Goal: Information Seeking & Learning: Learn about a topic

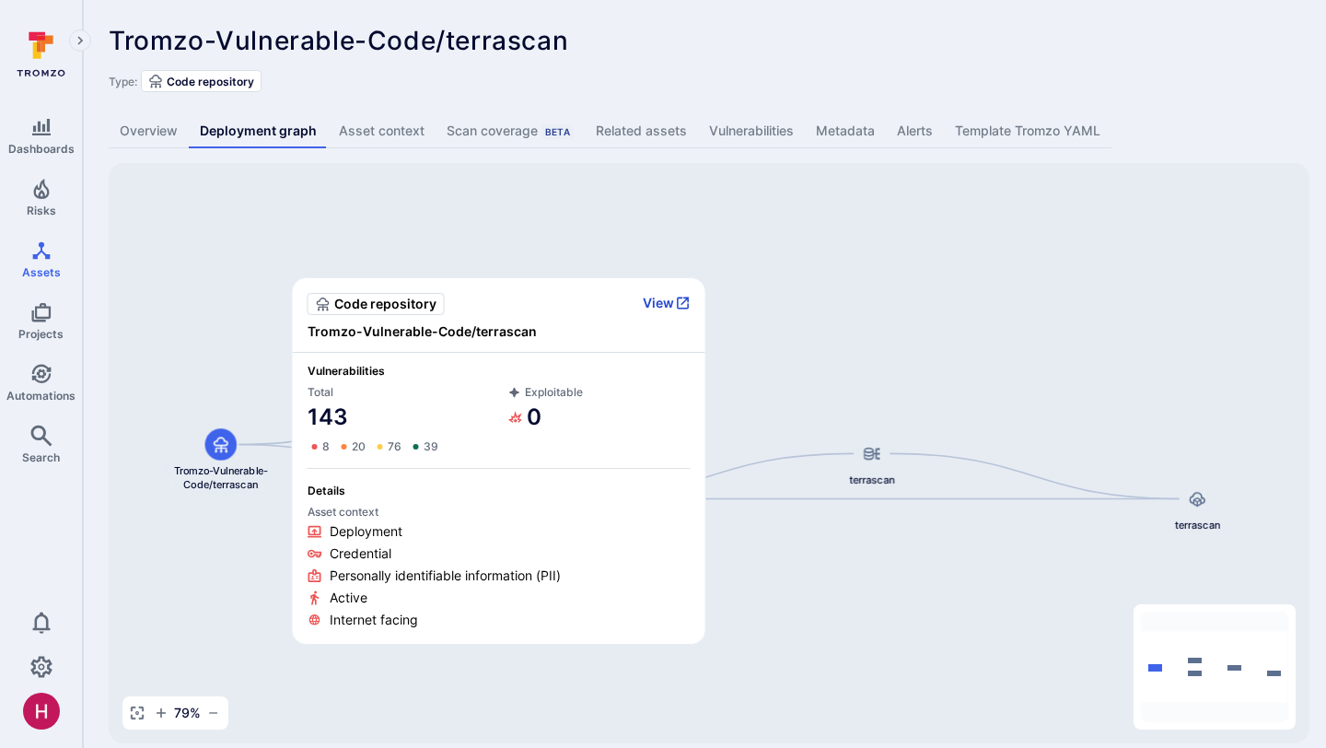
click at [673, 305] on button "View" at bounding box center [667, 303] width 48 height 17
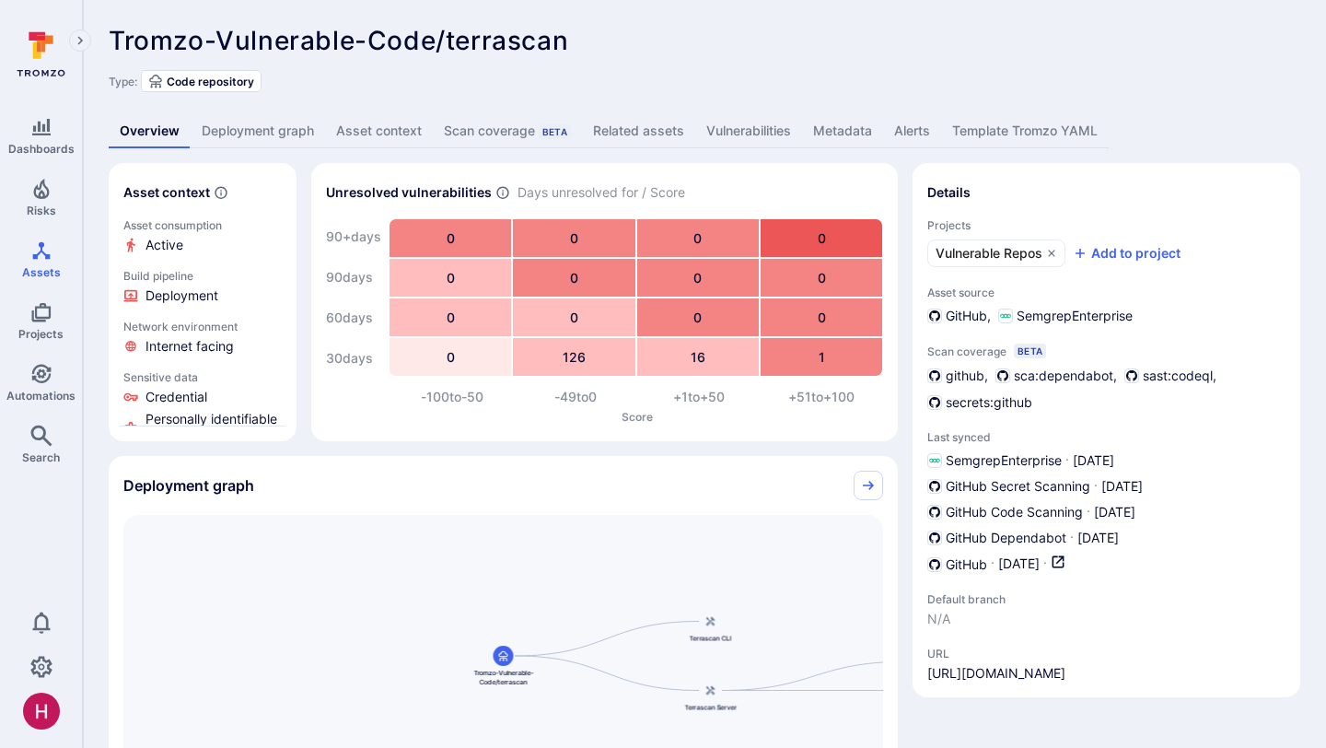
click at [762, 136] on link "Vulnerabilities" at bounding box center [748, 131] width 107 height 34
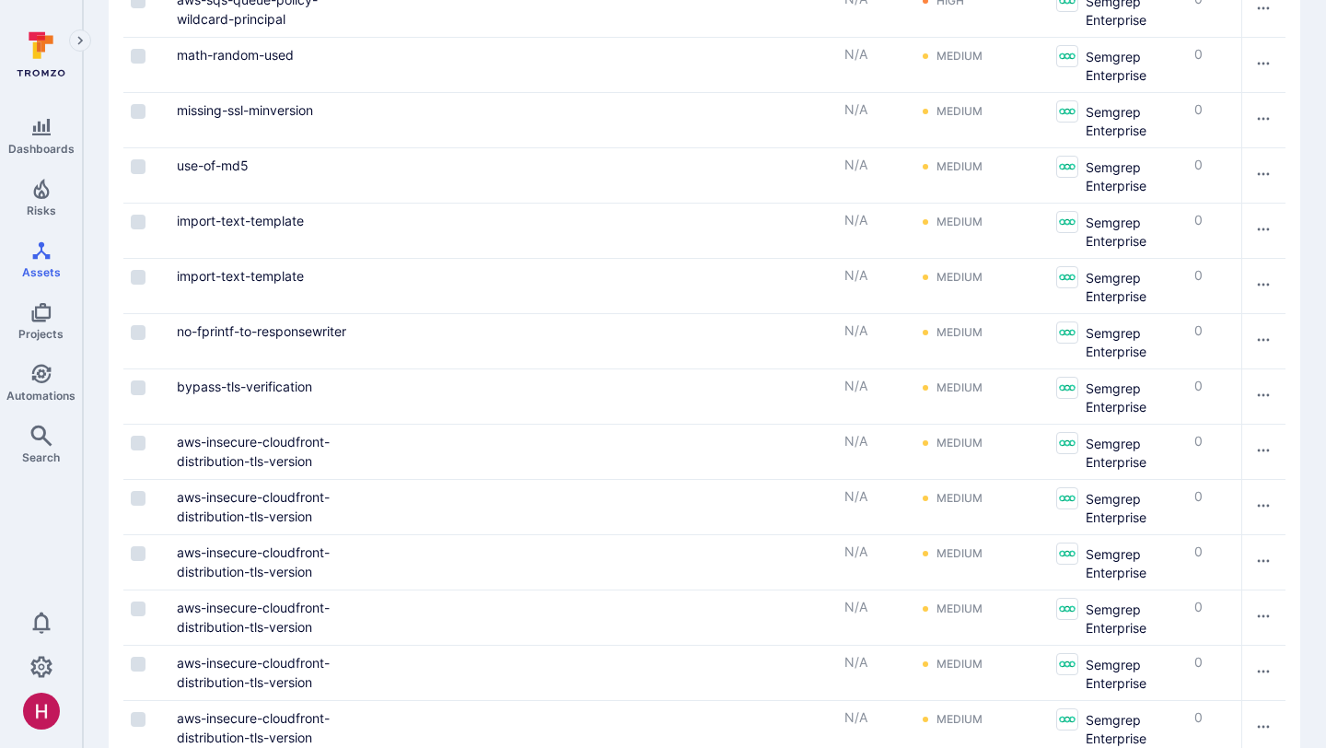
scroll to position [2494, 0]
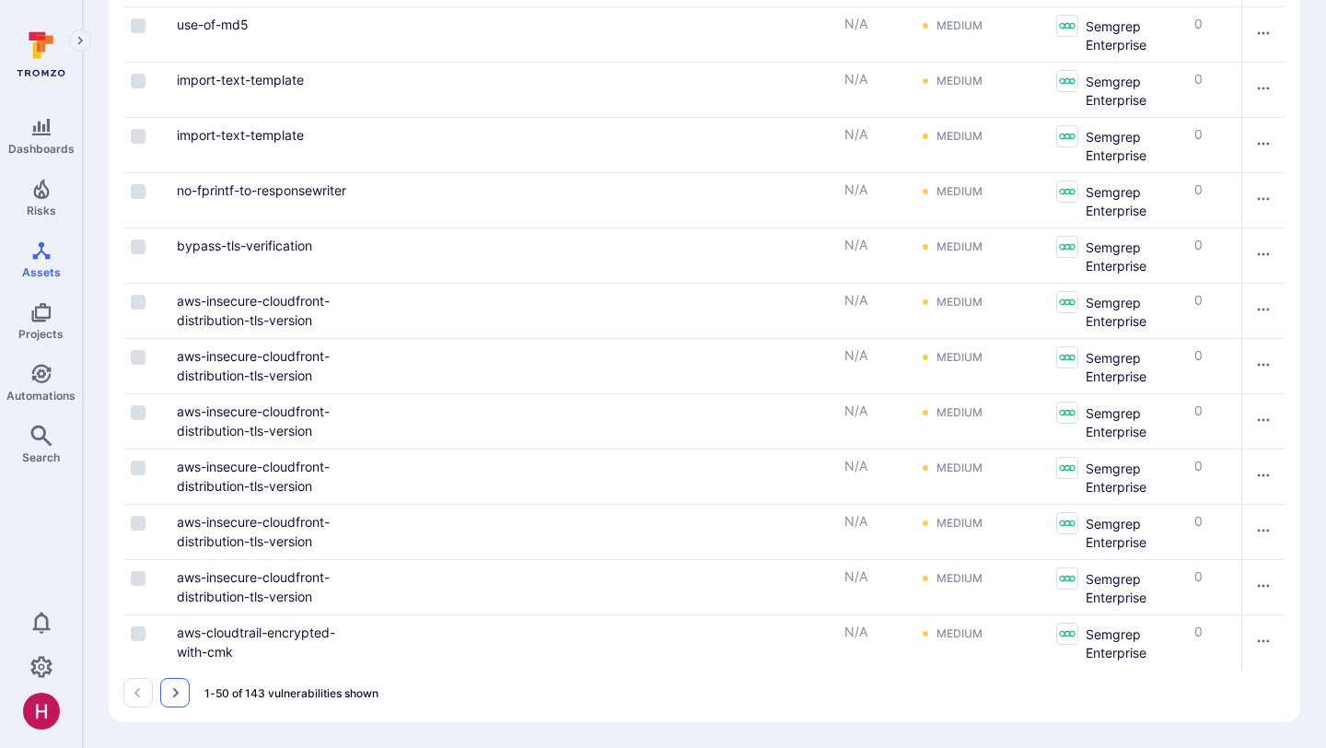
click at [177, 685] on icon "Go to the next page" at bounding box center [175, 692] width 15 height 15
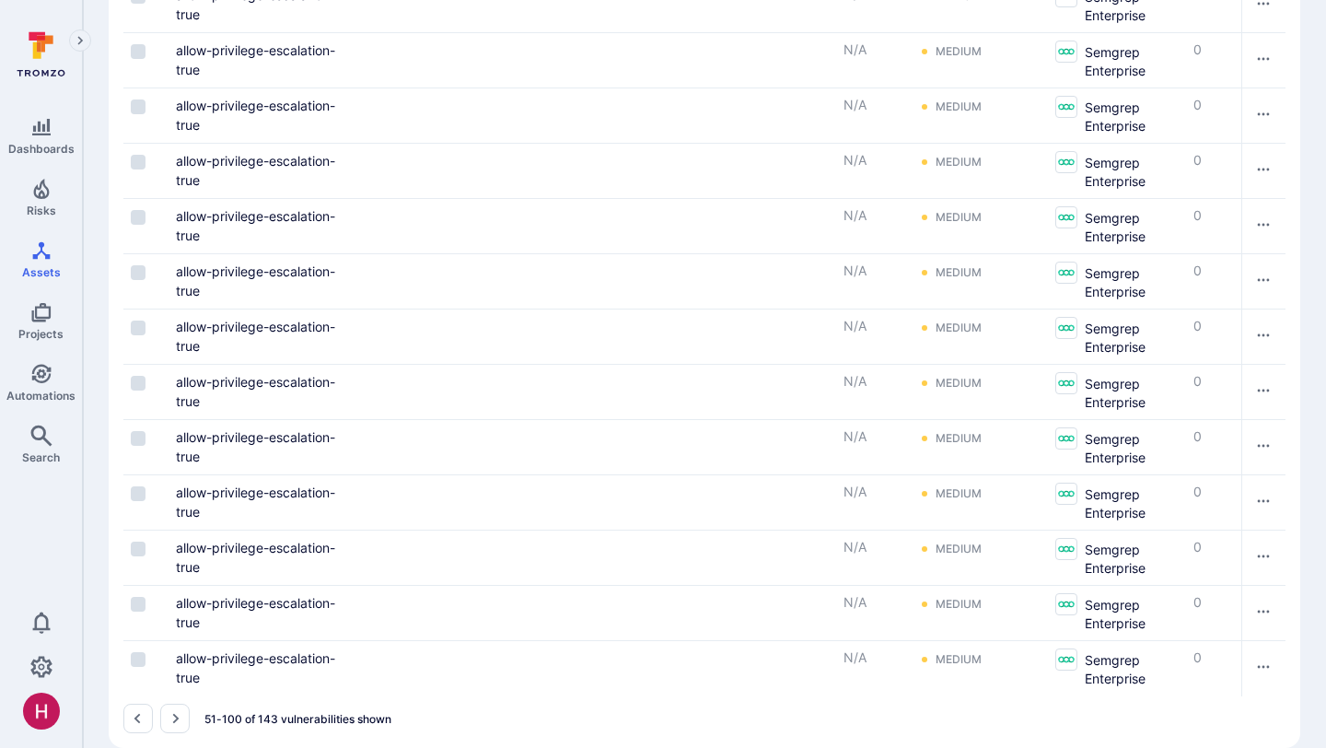
scroll to position [2494, 0]
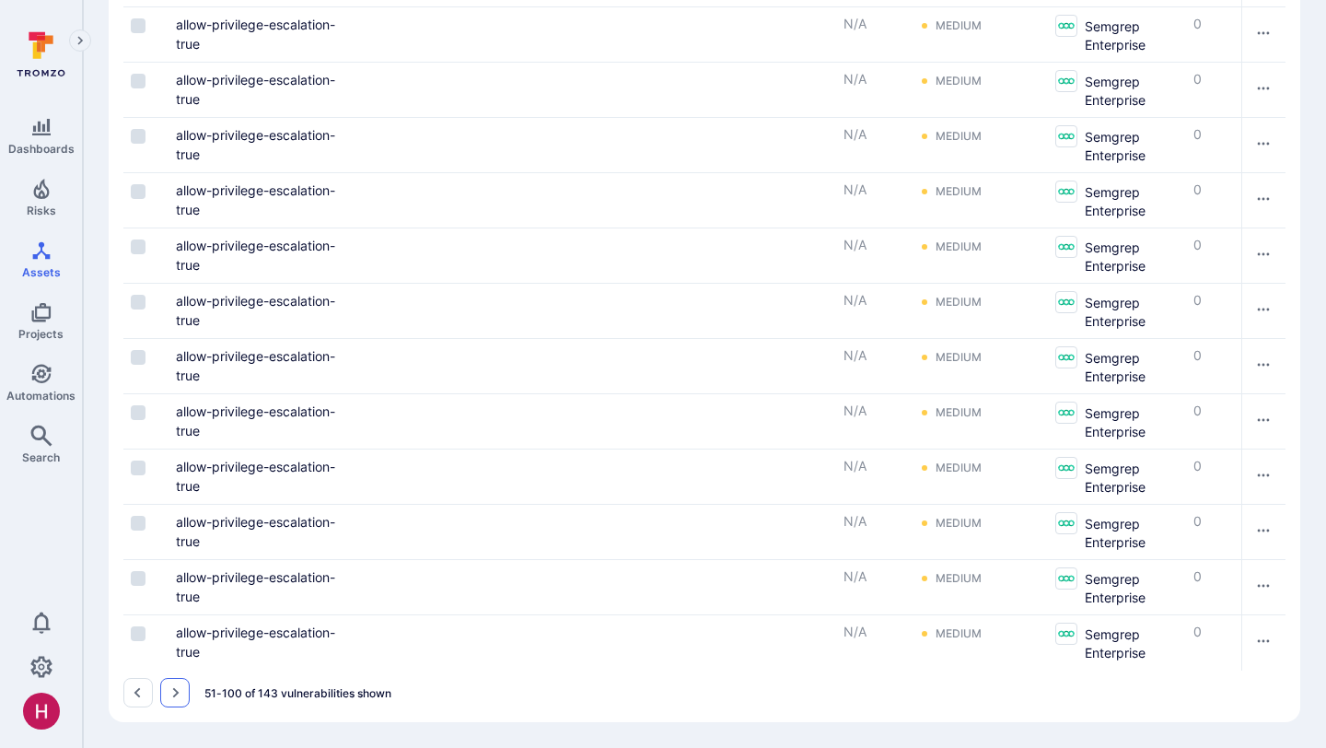
click at [172, 694] on icon "Go to the next page" at bounding box center [175, 692] width 15 height 15
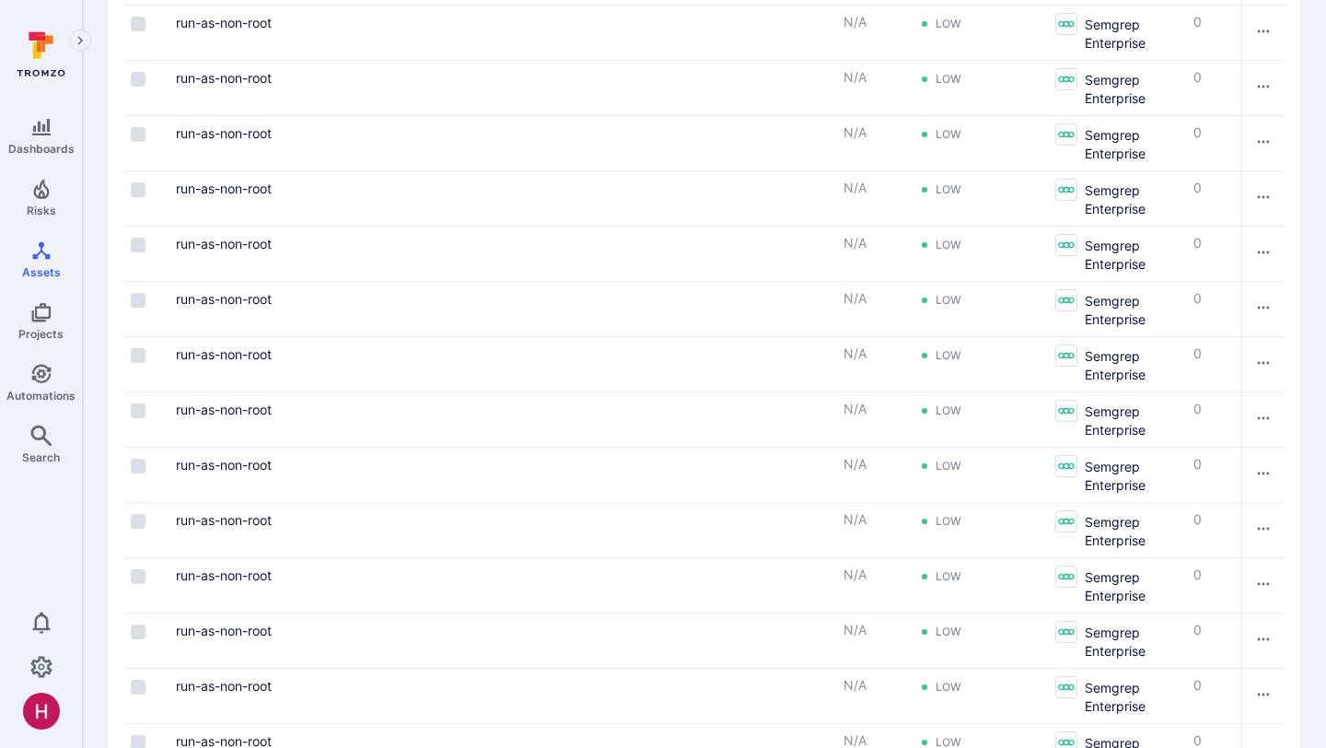
scroll to position [770, 0]
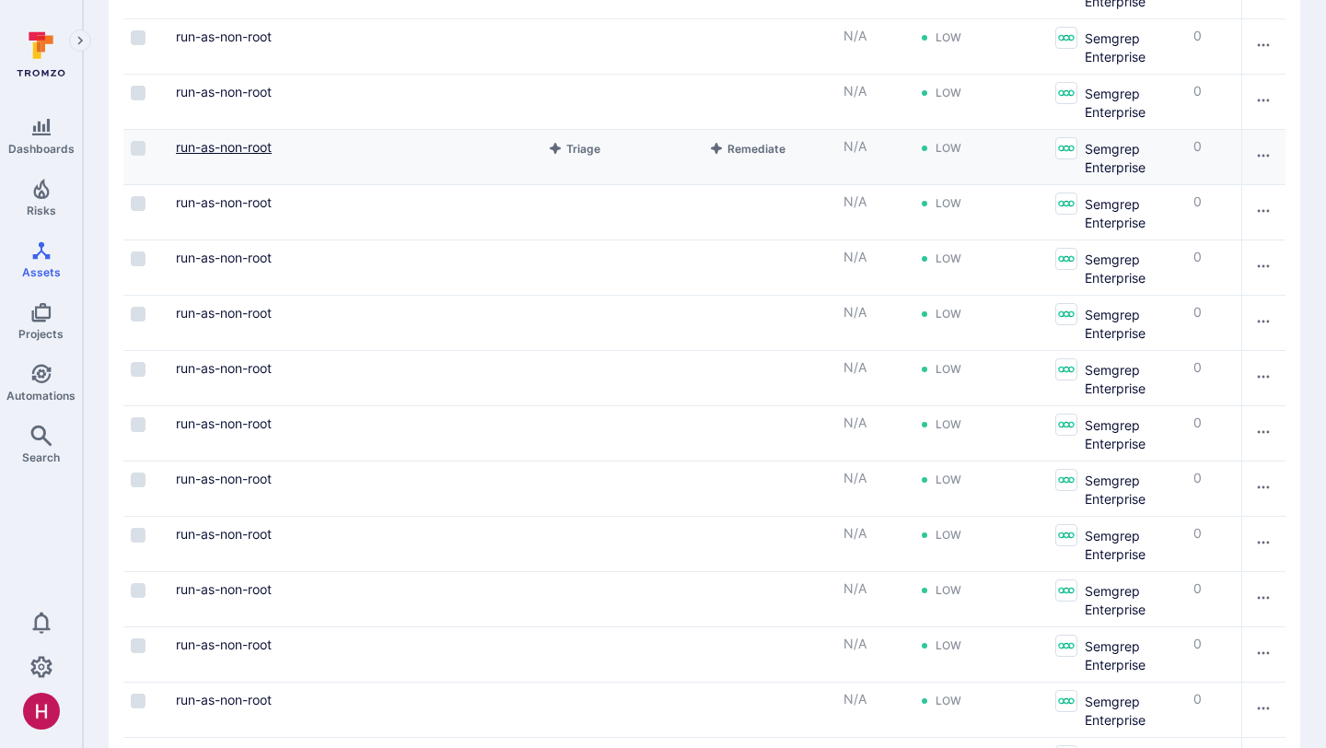
click at [244, 146] on link "run-as-non-root" at bounding box center [224, 147] width 96 height 16
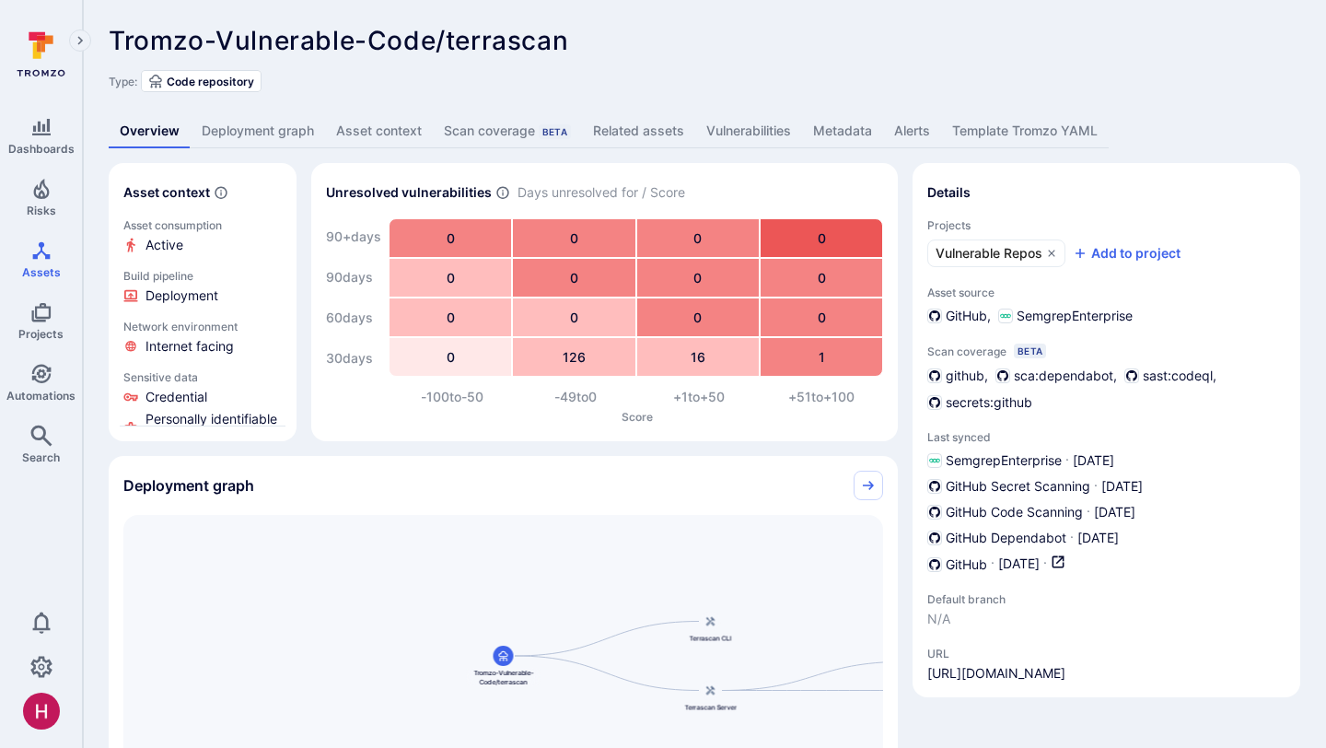
click at [256, 133] on link "Deployment graph" at bounding box center [258, 131] width 134 height 34
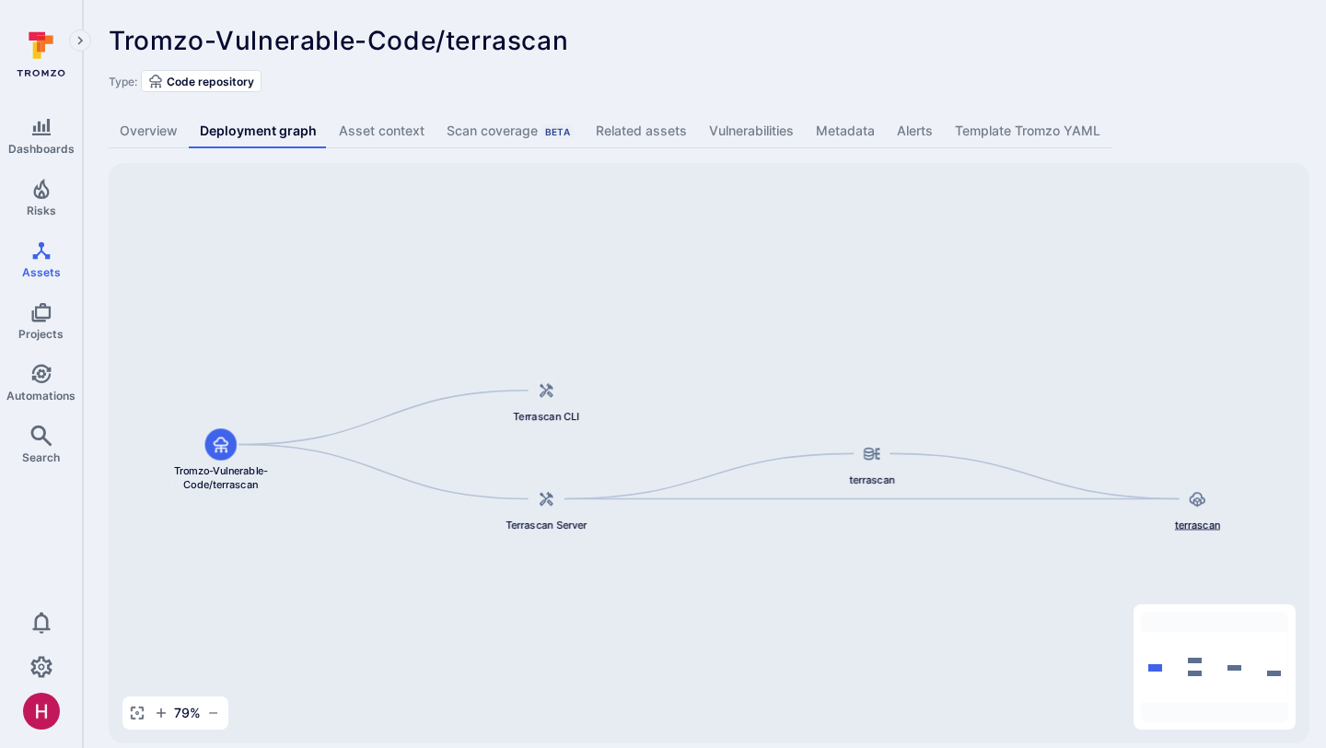
click at [1189, 529] on span "terrascan" at bounding box center [1196, 524] width 45 height 15
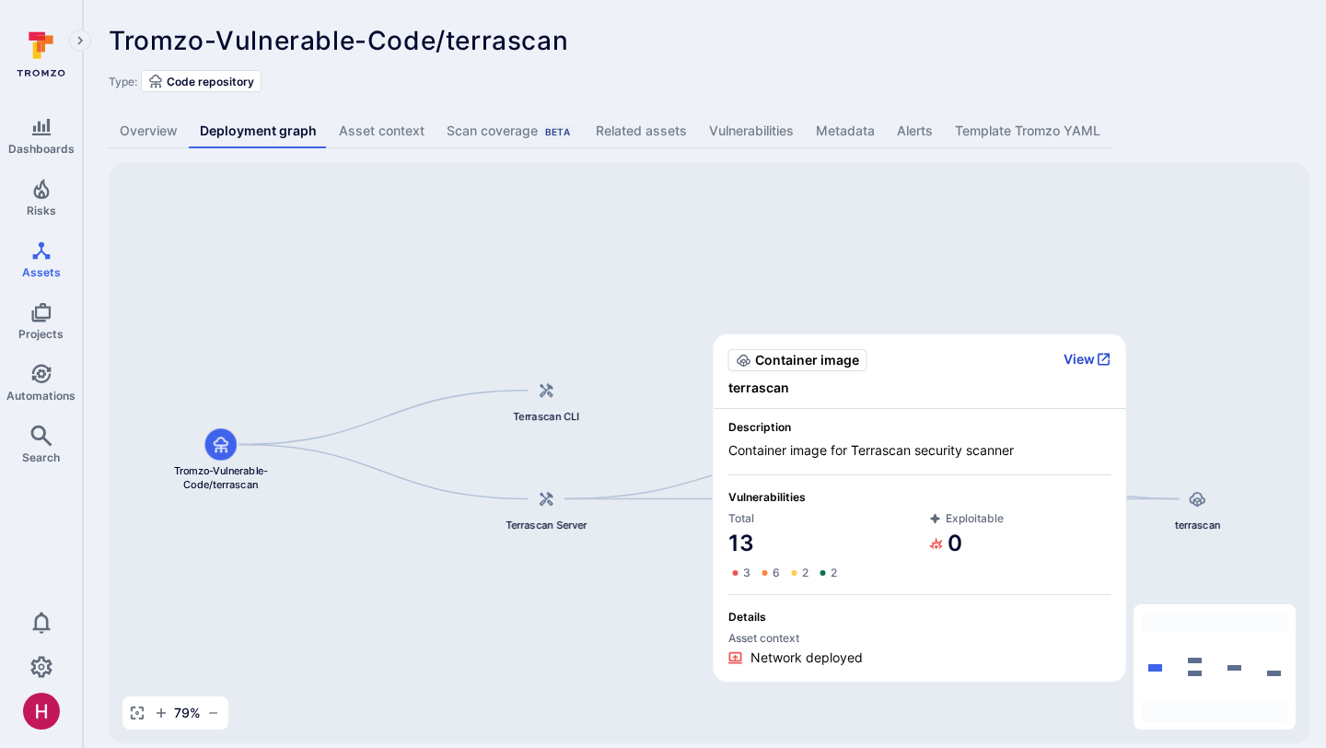
click at [1090, 360] on button "View" at bounding box center [1088, 359] width 48 height 17
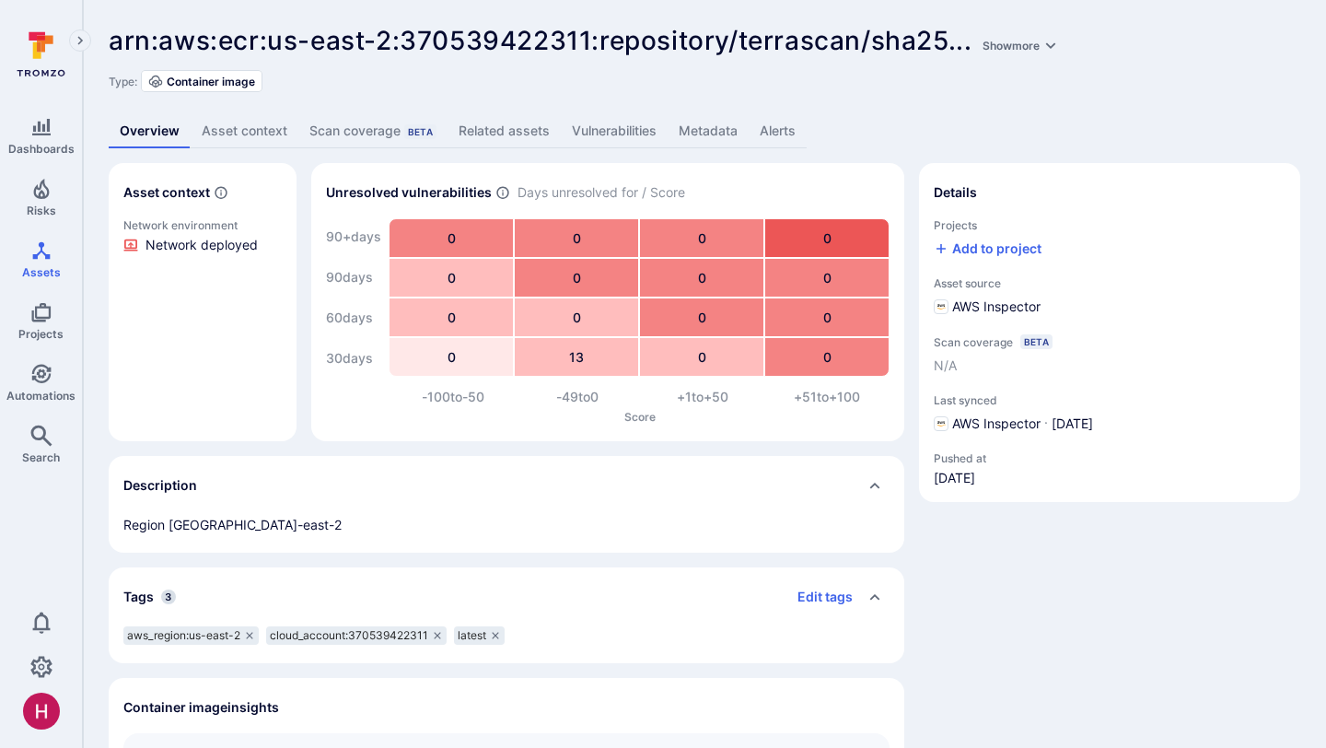
click at [599, 122] on link "Vulnerabilities" at bounding box center [614, 131] width 107 height 34
